Goal: Task Accomplishment & Management: Use online tool/utility

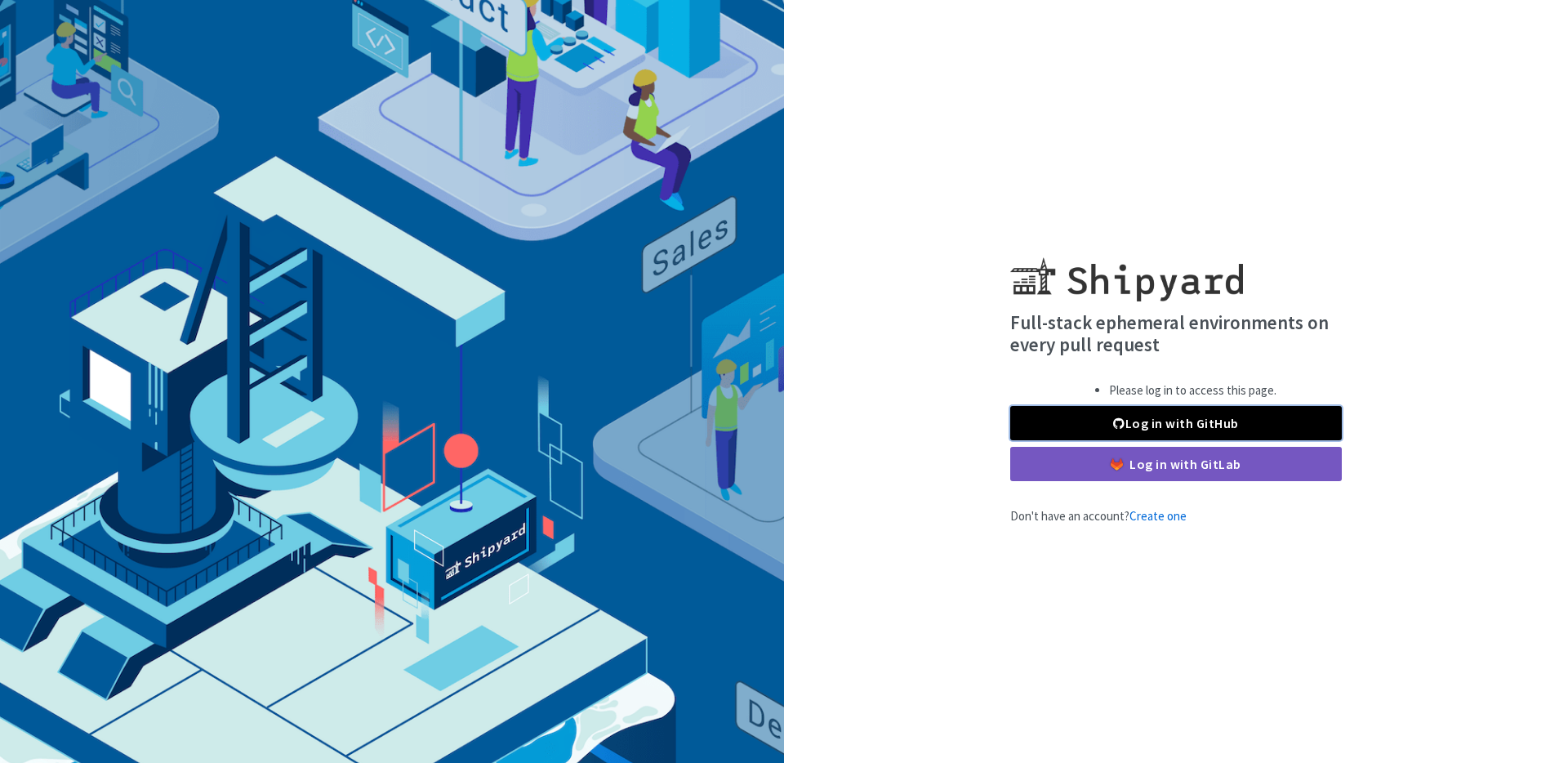
click at [1151, 421] on link "Log in with GitHub" at bounding box center [1176, 423] width 332 height 34
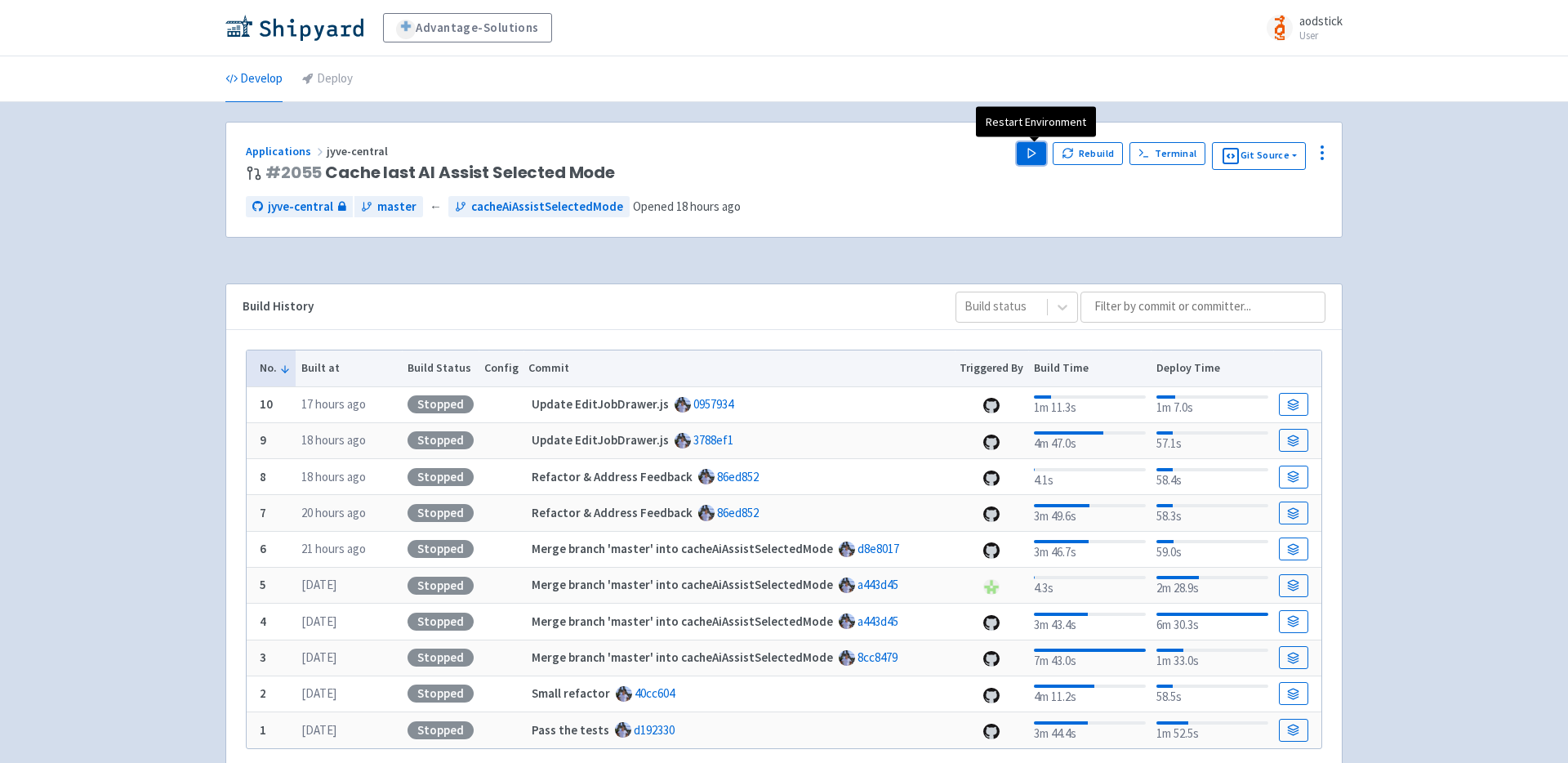
click at [1025, 149] on button "Play" at bounding box center [1031, 153] width 29 height 23
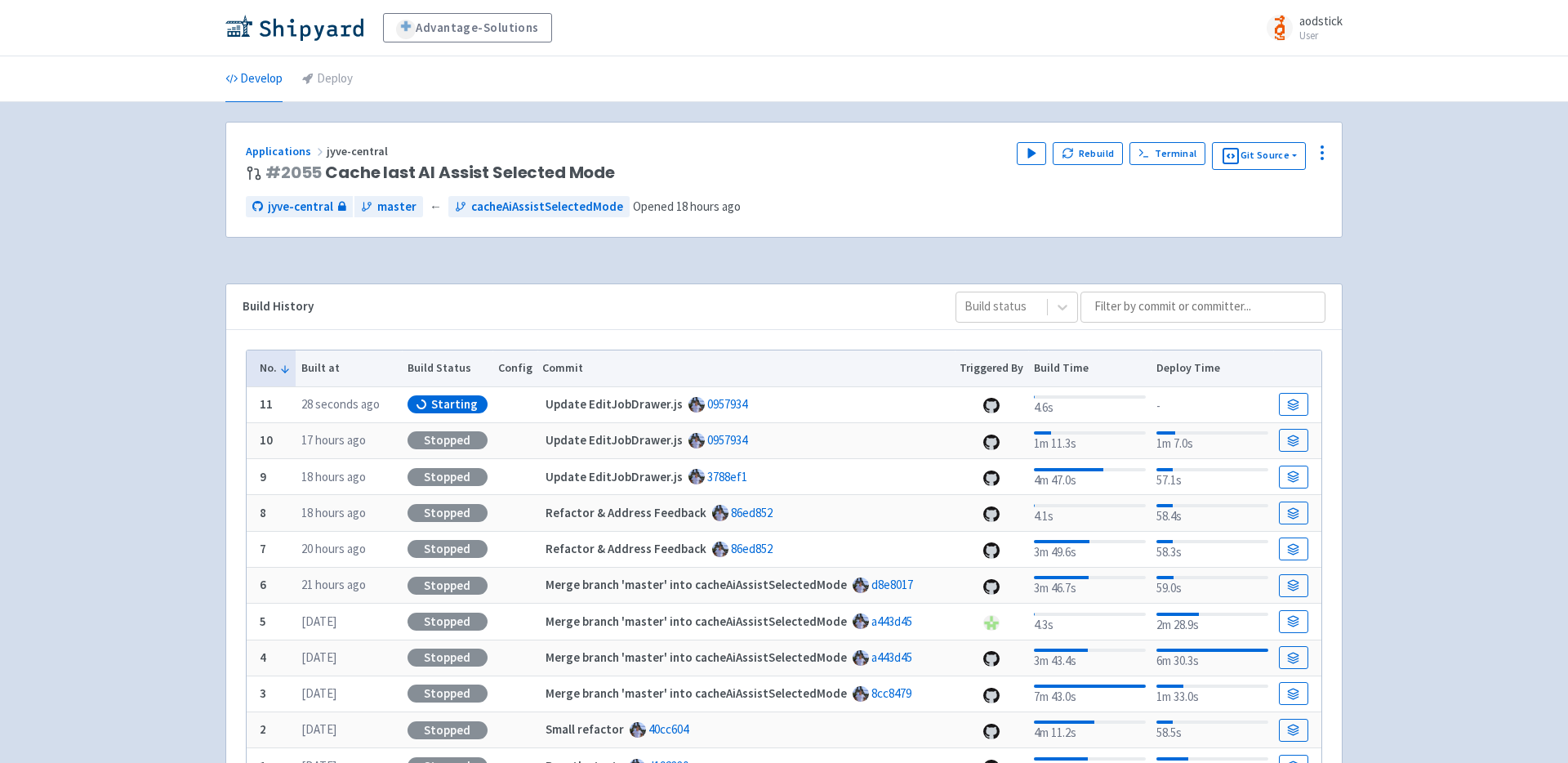
click at [1377, 179] on div "Advantage-Solutions aodstick User Profile Sign out Develop Deploy #" at bounding box center [784, 422] width 1568 height 845
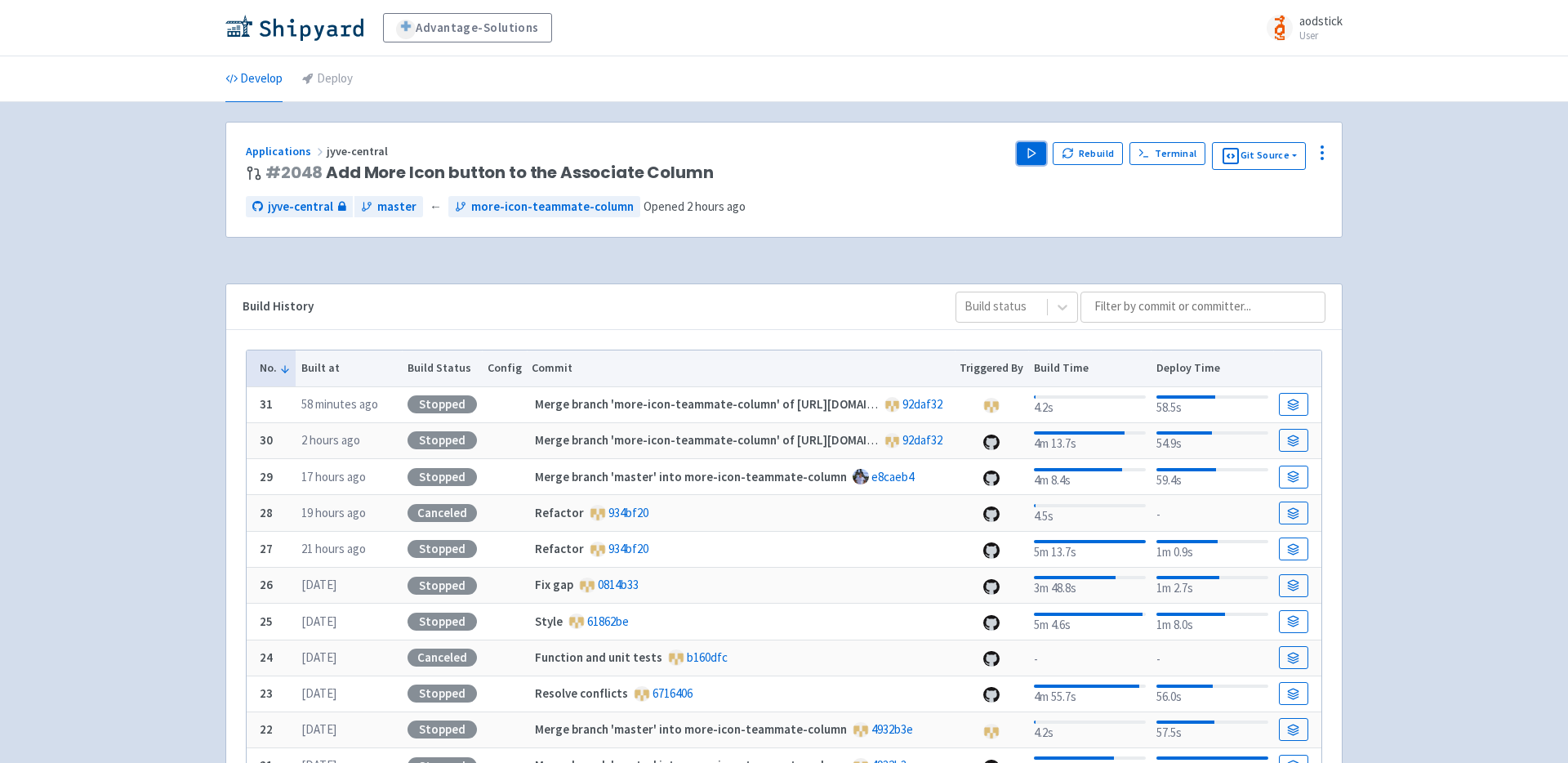
click at [1034, 157] on icon "button" at bounding box center [1032, 153] width 13 height 13
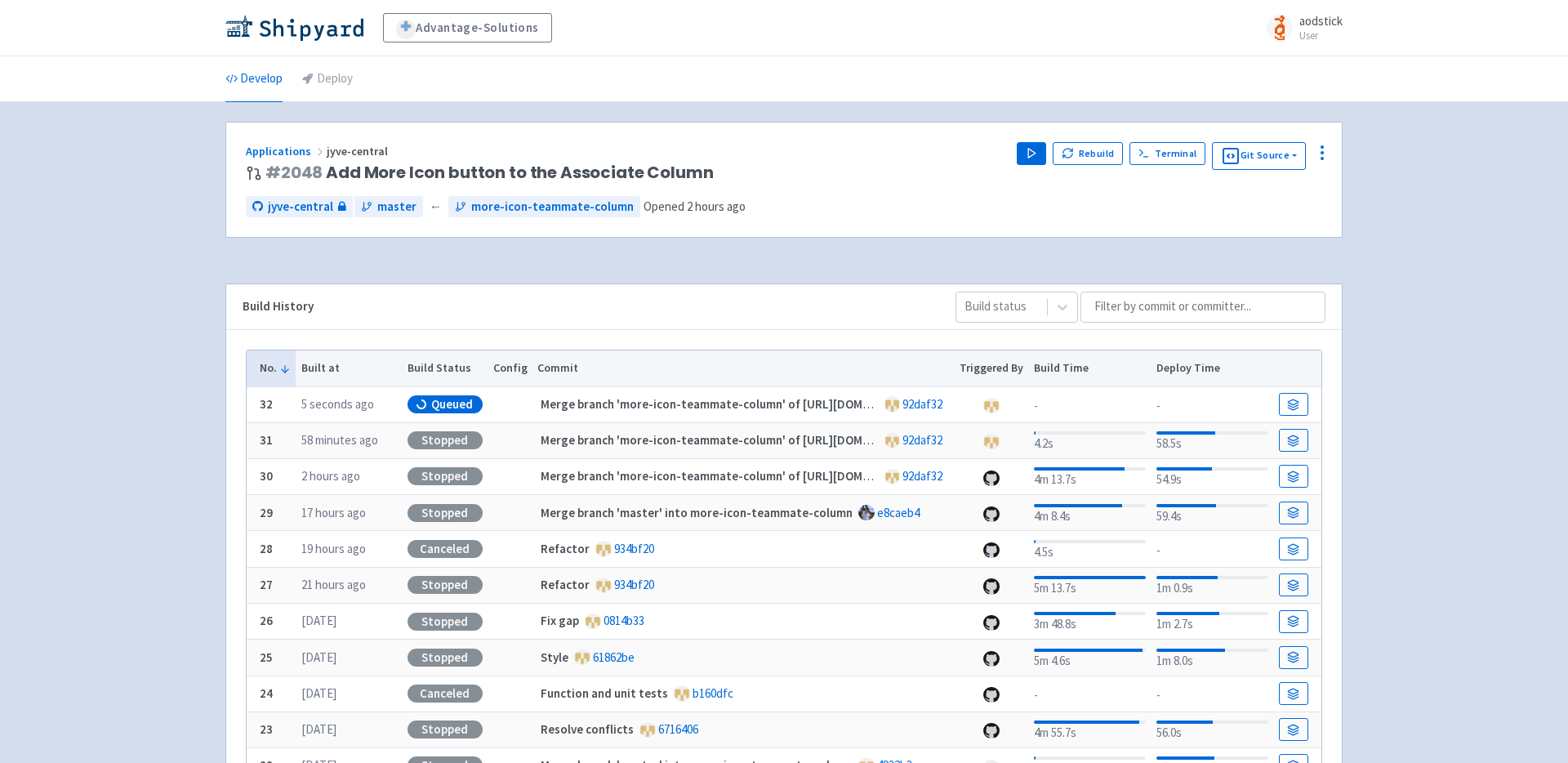
click at [1451, 155] on div "Advantage-Solutions aodstick User Profile Sign out Develop Deploy #" at bounding box center [784, 516] width 1568 height 1032
click at [1446, 192] on div "Advantage-Solutions aodstick User Profile Sign out Develop Deploy #" at bounding box center [784, 516] width 1568 height 1032
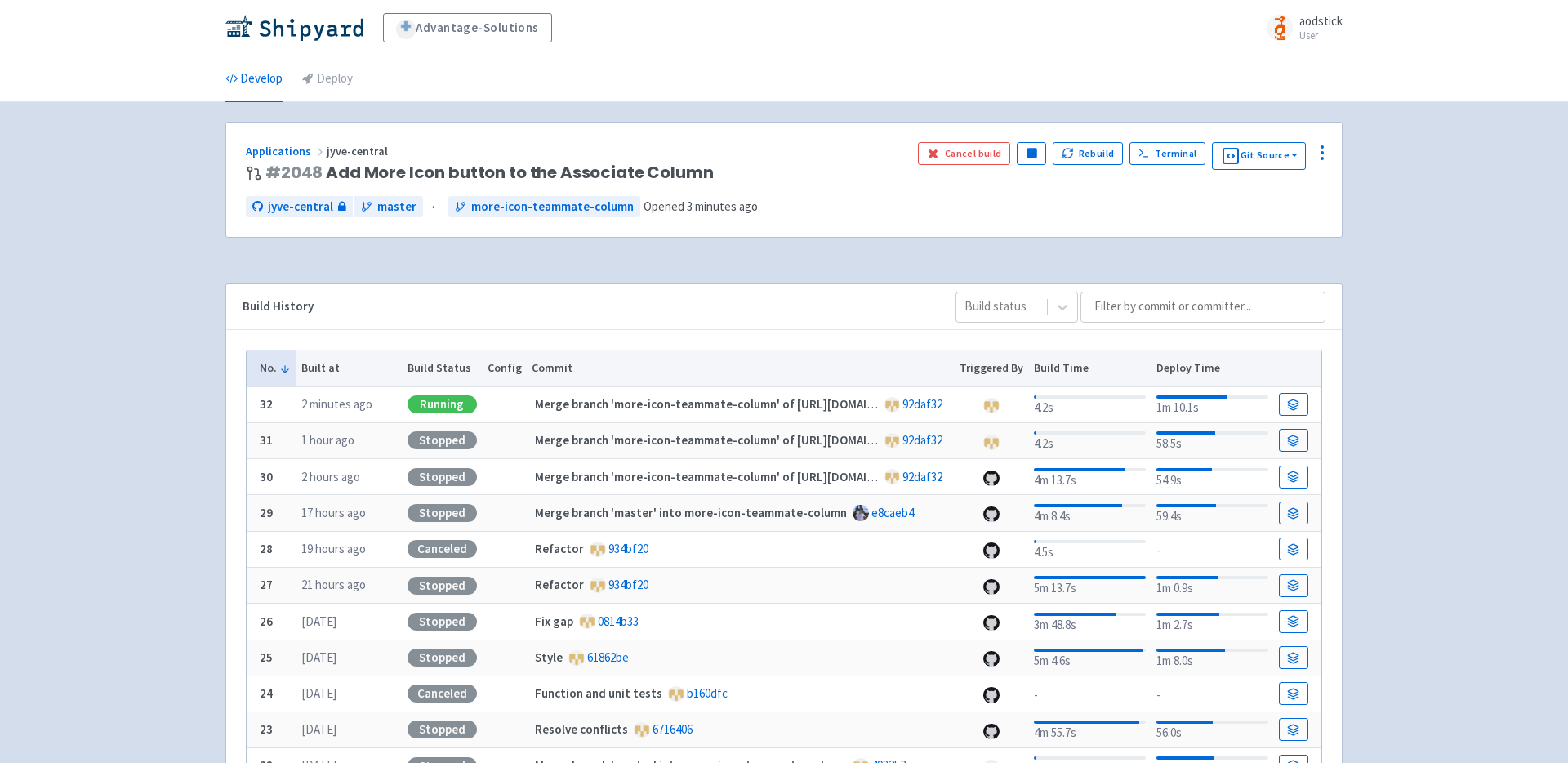
click at [1404, 324] on div "Advantage-Solutions aodstick User Profile Sign out Develop Deploy #" at bounding box center [784, 516] width 1568 height 1032
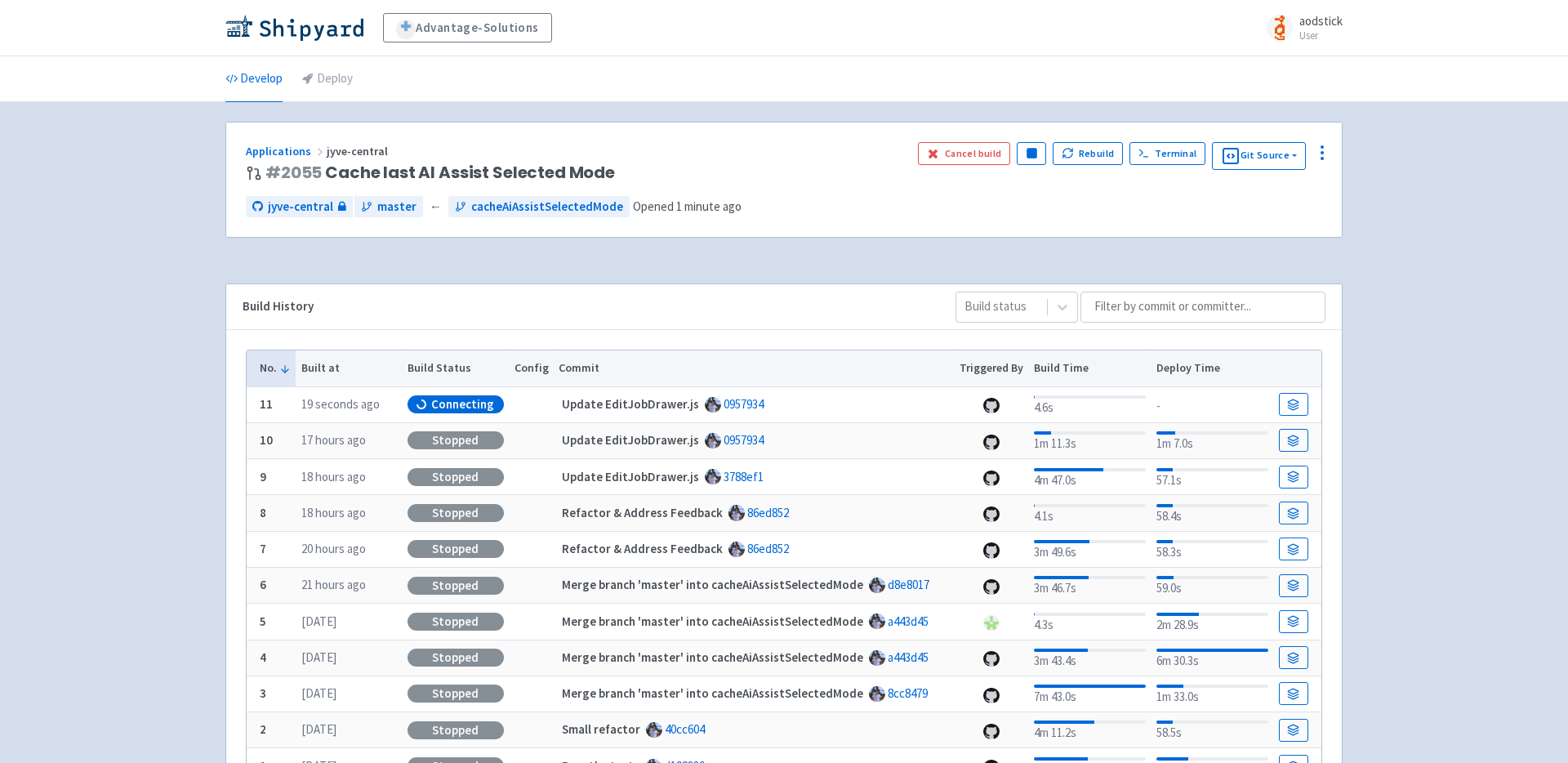
click at [1445, 184] on div "Advantage-Solutions aodstick User Profile Sign out Develop Deploy #" at bounding box center [784, 422] width 1568 height 845
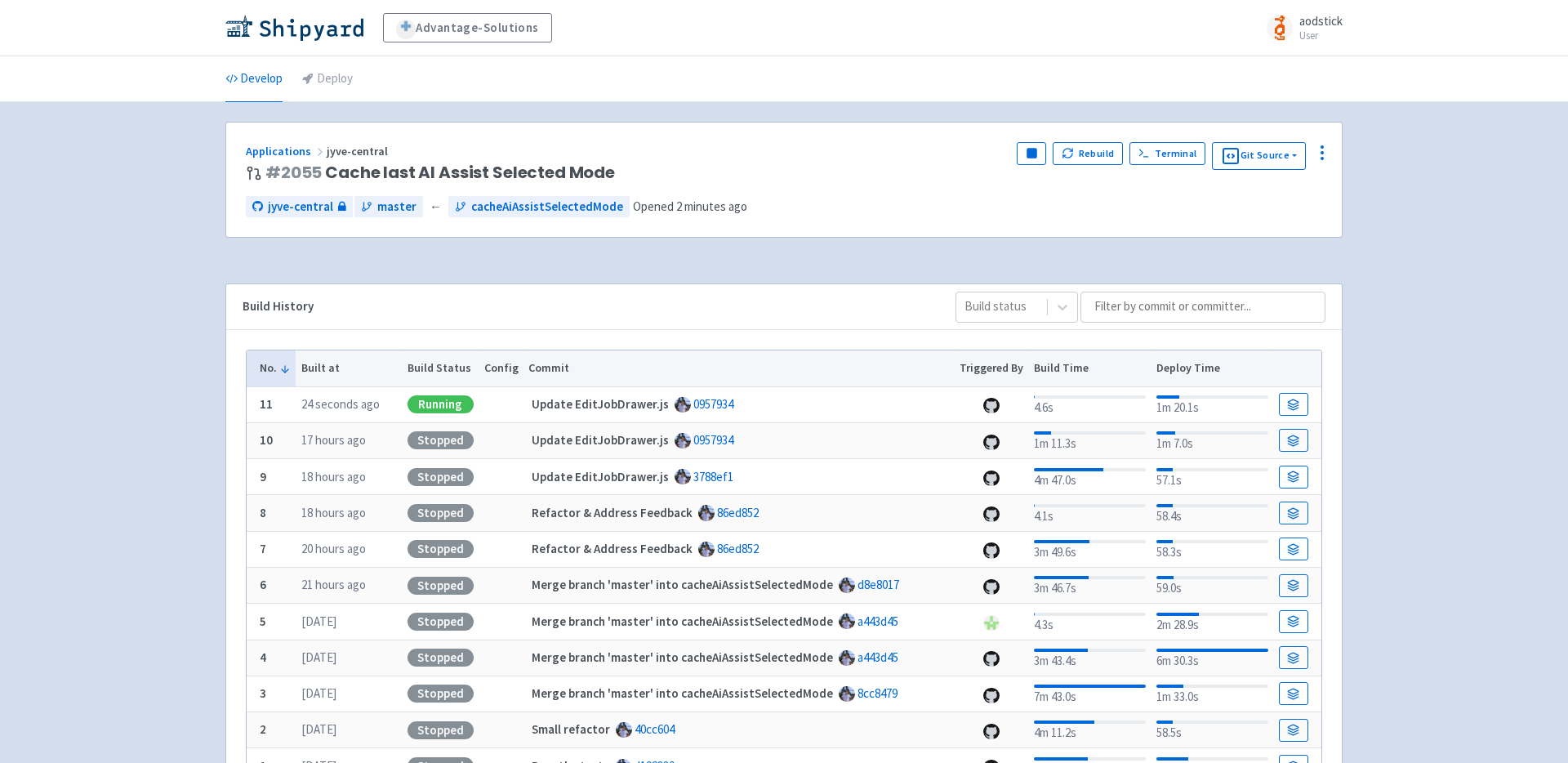
click at [1376, 273] on div "Advantage-Solutions aodstick User Profile Sign out Develop Deploy #" at bounding box center [784, 422] width 1568 height 845
click at [967, 151] on span "Visit" at bounding box center [964, 153] width 21 height 13
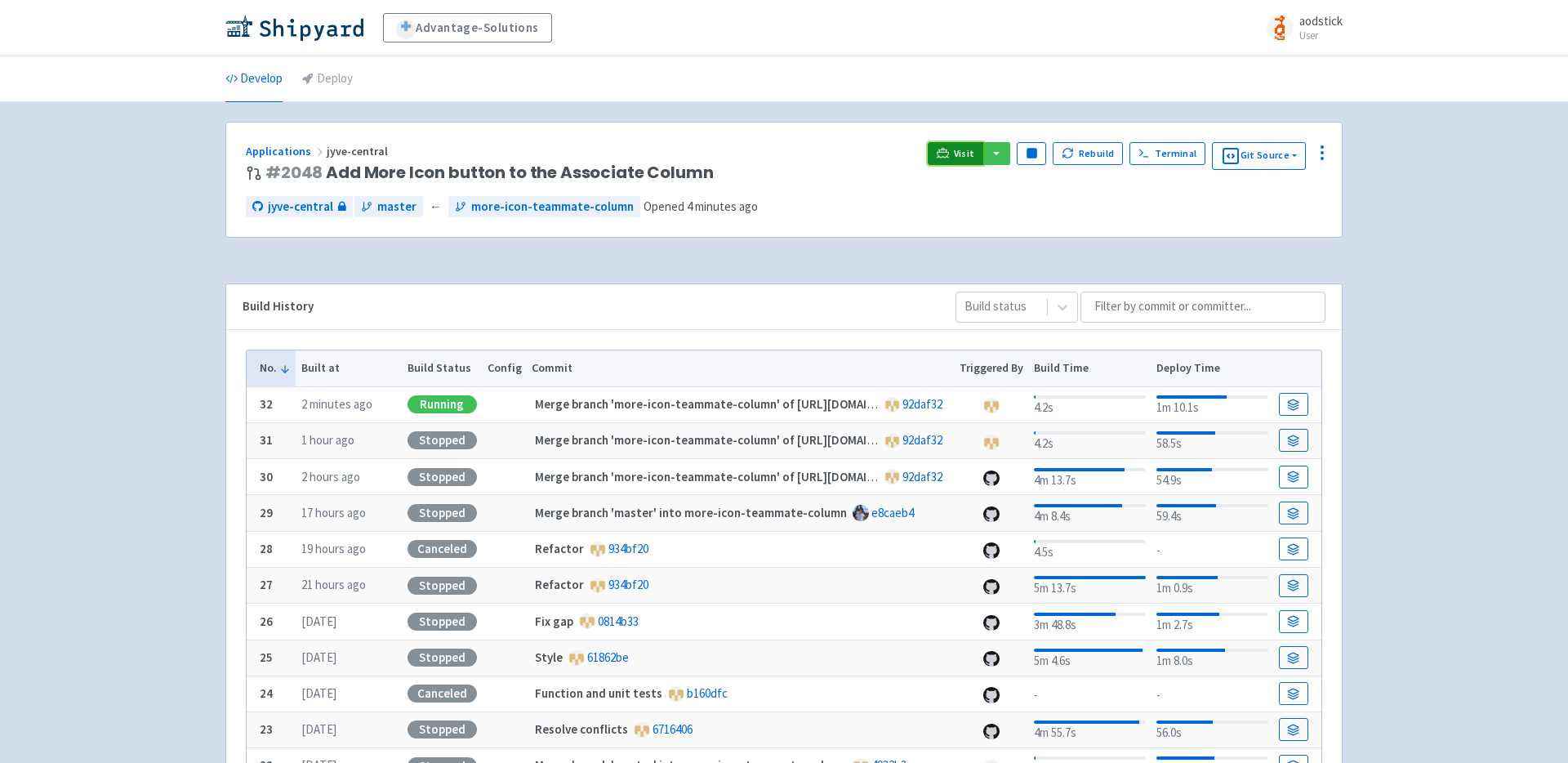
click at [960, 149] on span "Visit" at bounding box center [964, 153] width 21 height 13
